Goal: Information Seeking & Learning: Learn about a topic

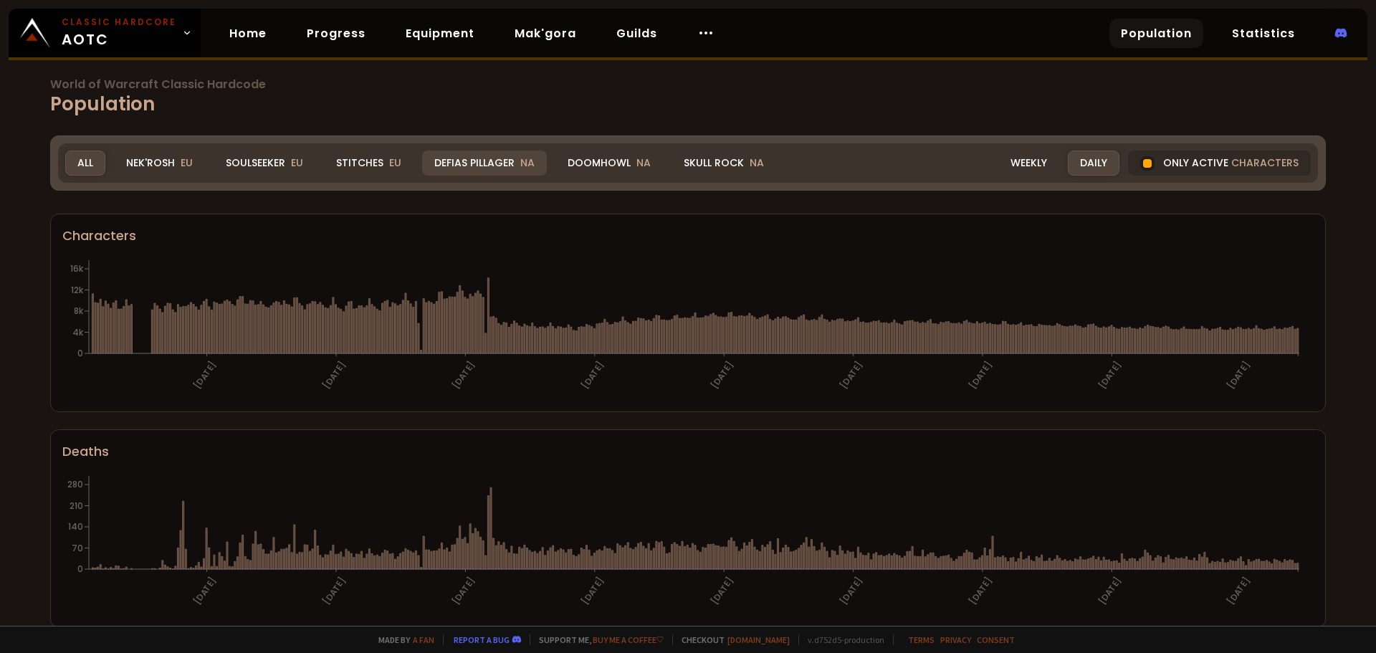
click at [497, 161] on div "Defias Pillager NA" at bounding box center [484, 162] width 125 height 25
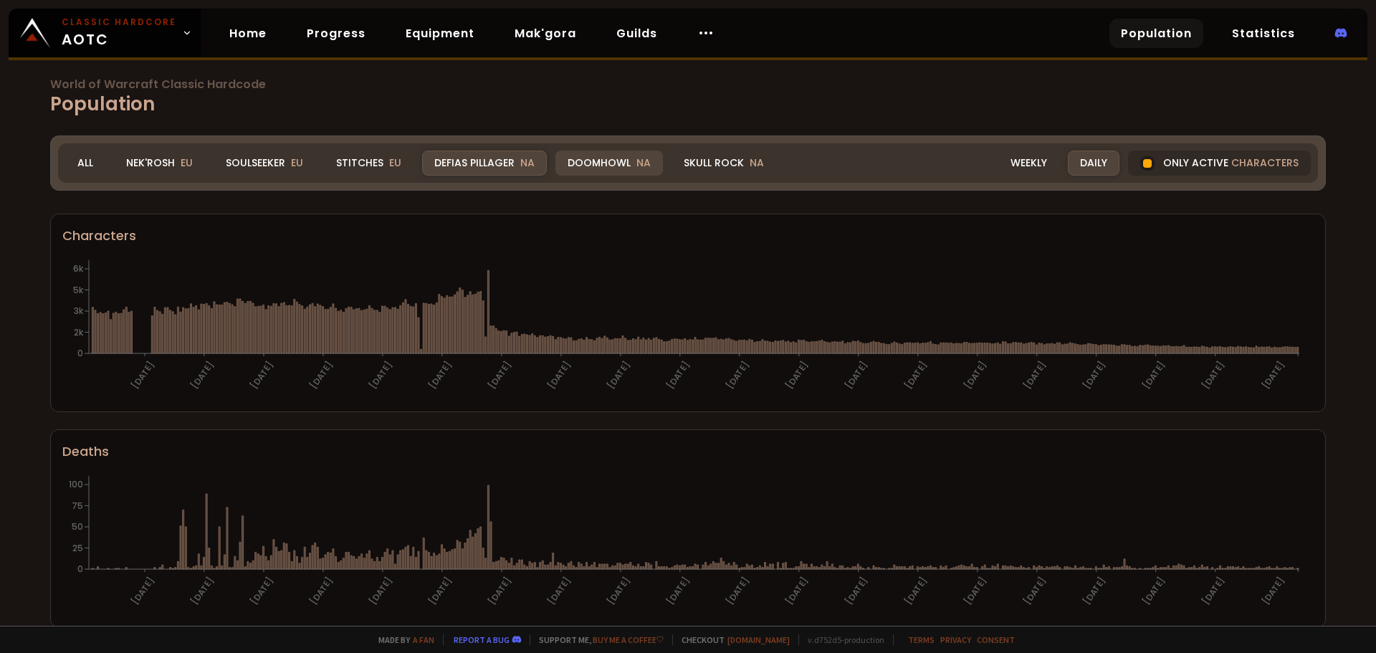
click at [601, 164] on div "Doomhowl NA" at bounding box center [608, 162] width 107 height 25
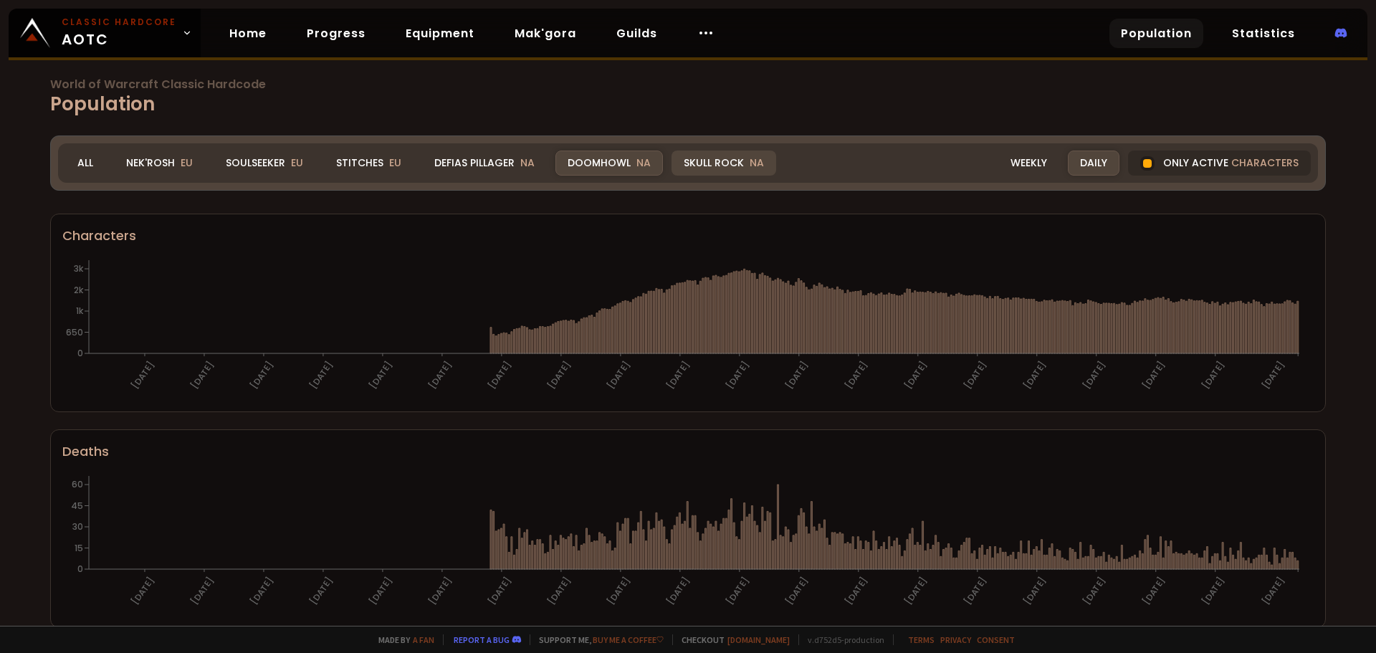
click at [703, 159] on div "Skull Rock NA" at bounding box center [723, 162] width 105 height 25
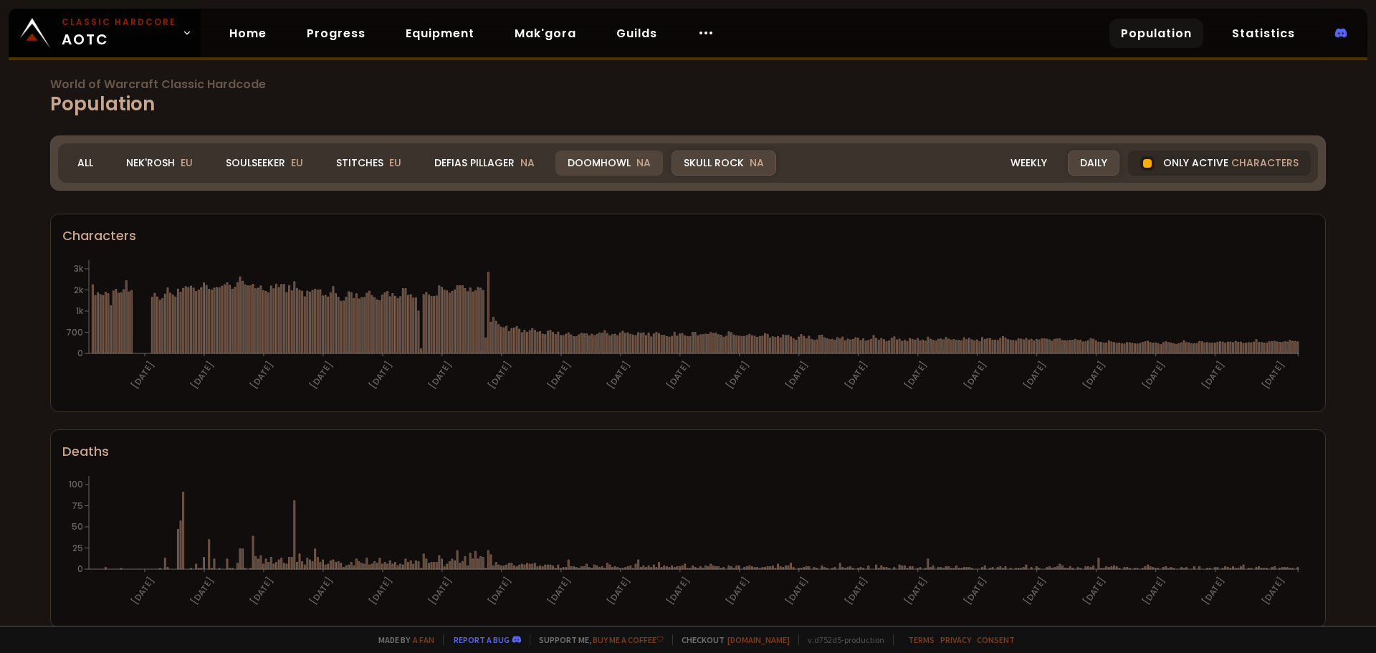
click at [588, 160] on div "Doomhowl NA" at bounding box center [608, 162] width 107 height 25
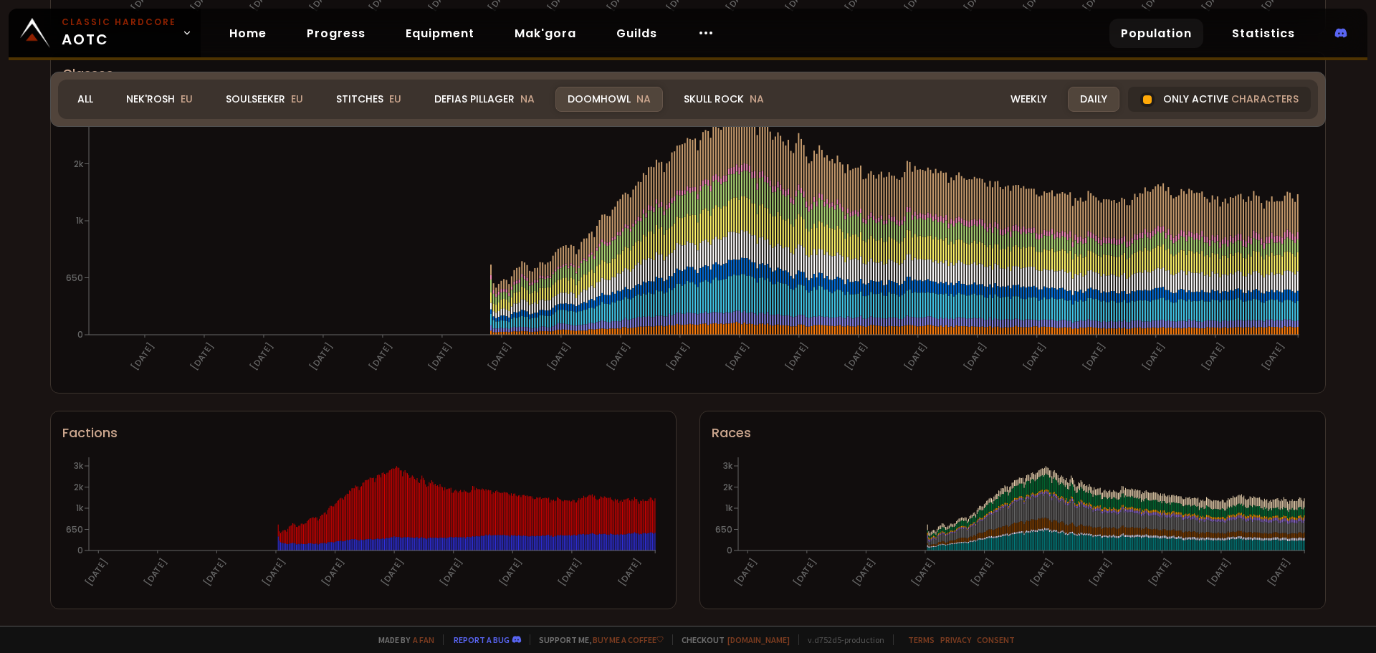
scroll to position [809, 0]
